Goal: Register for event/course

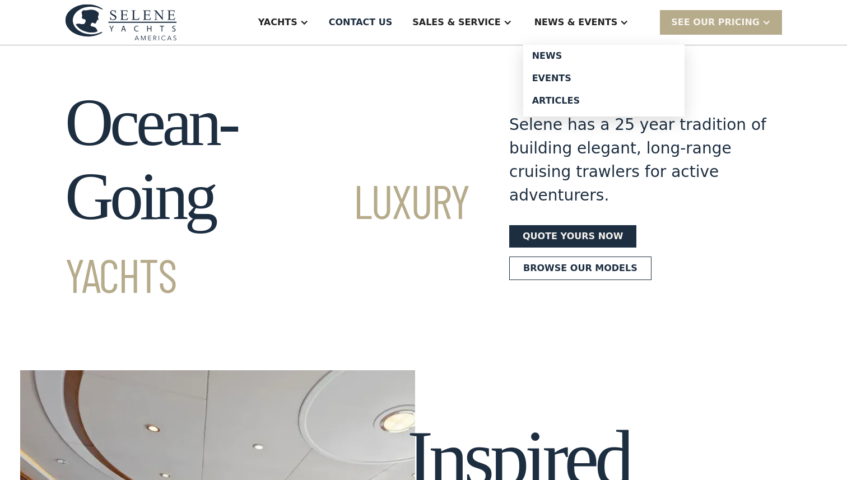
click at [606, 21] on div "News & EVENTS" at bounding box center [575, 22] width 83 height 13
click at [617, 21] on div "News & EVENTS" at bounding box center [575, 22] width 83 height 13
click at [583, 78] on div "Events" at bounding box center [603, 78] width 143 height 9
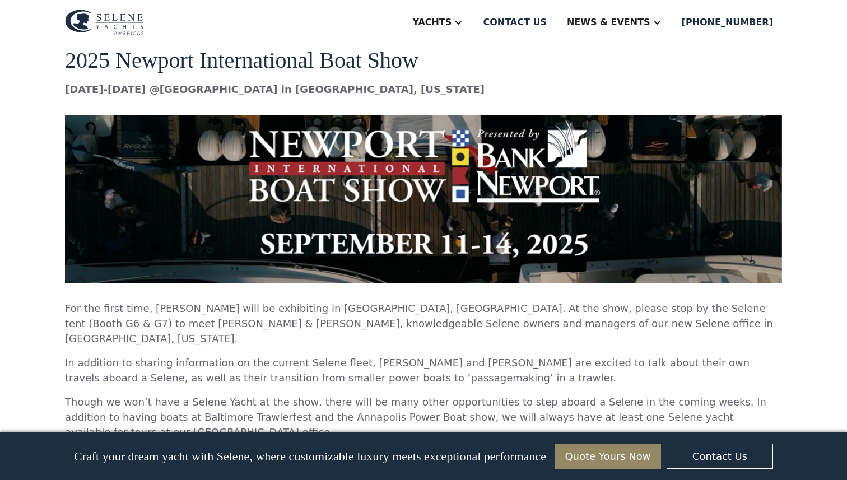
scroll to position [1316, 0]
